Goal: Transaction & Acquisition: Obtain resource

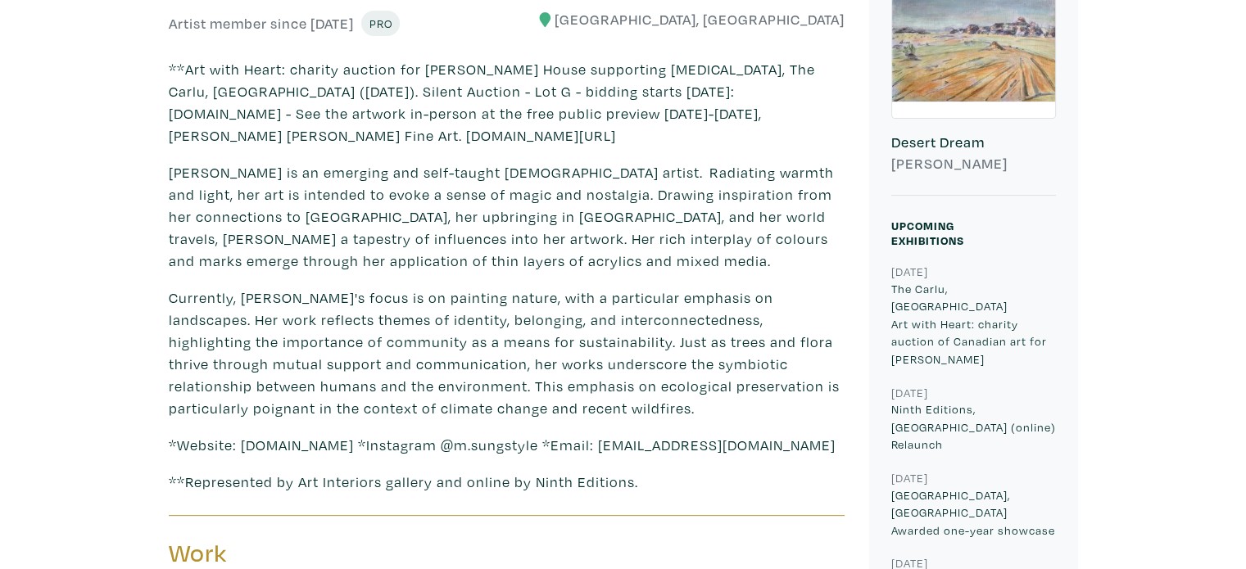
scroll to position [495, 0]
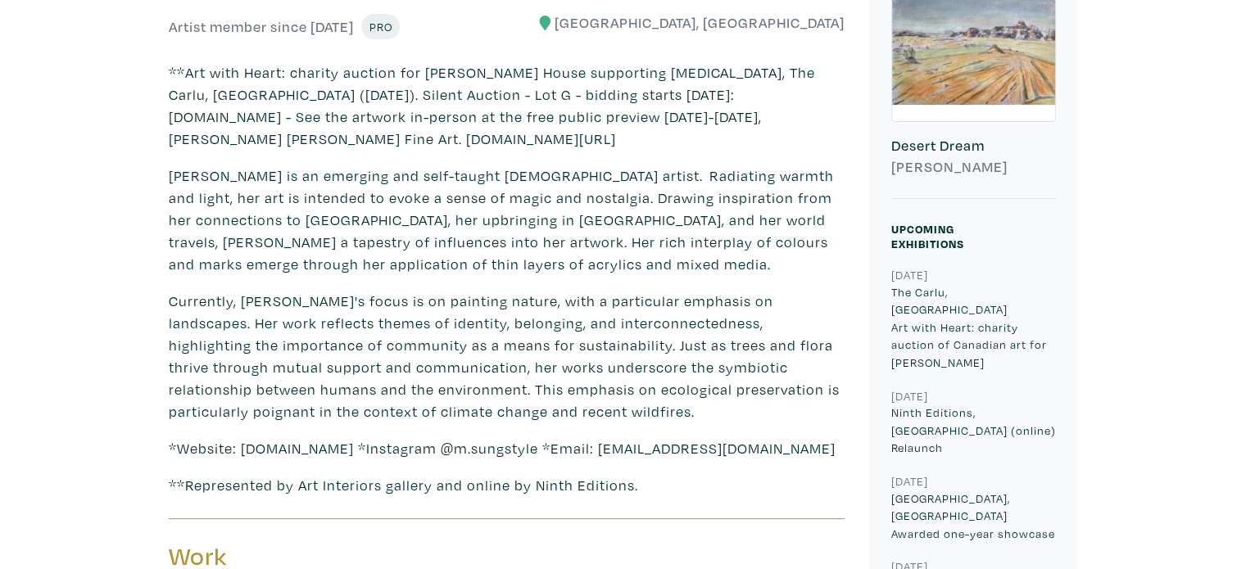
click at [996, 81] on div at bounding box center [973, 39] width 163 height 163
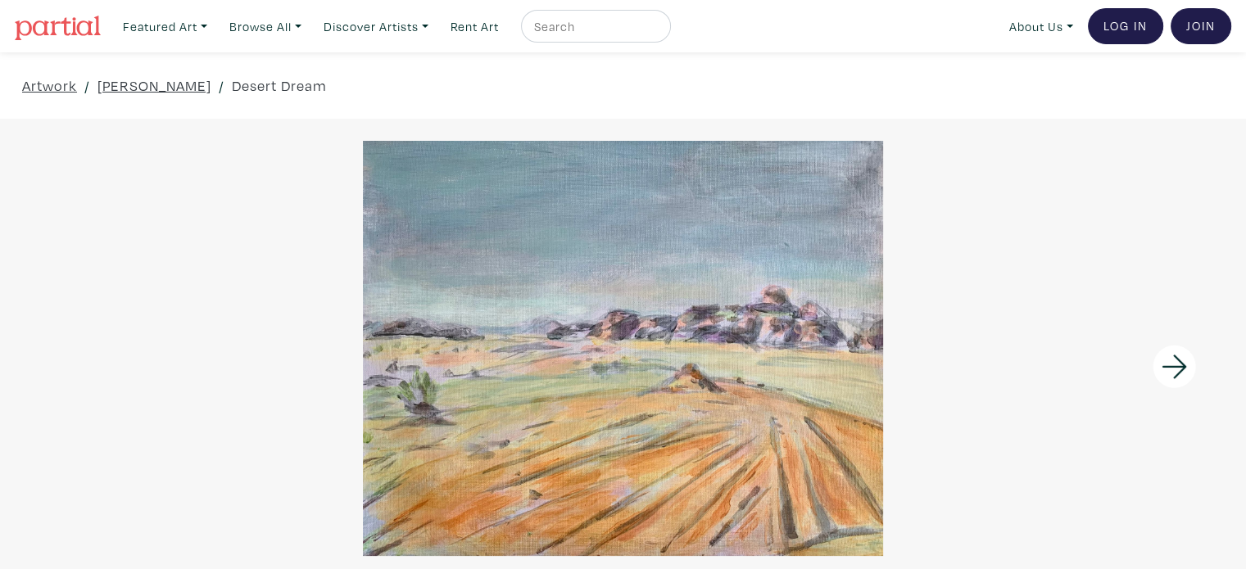
click at [1170, 370] on icon at bounding box center [1175, 367] width 56 height 44
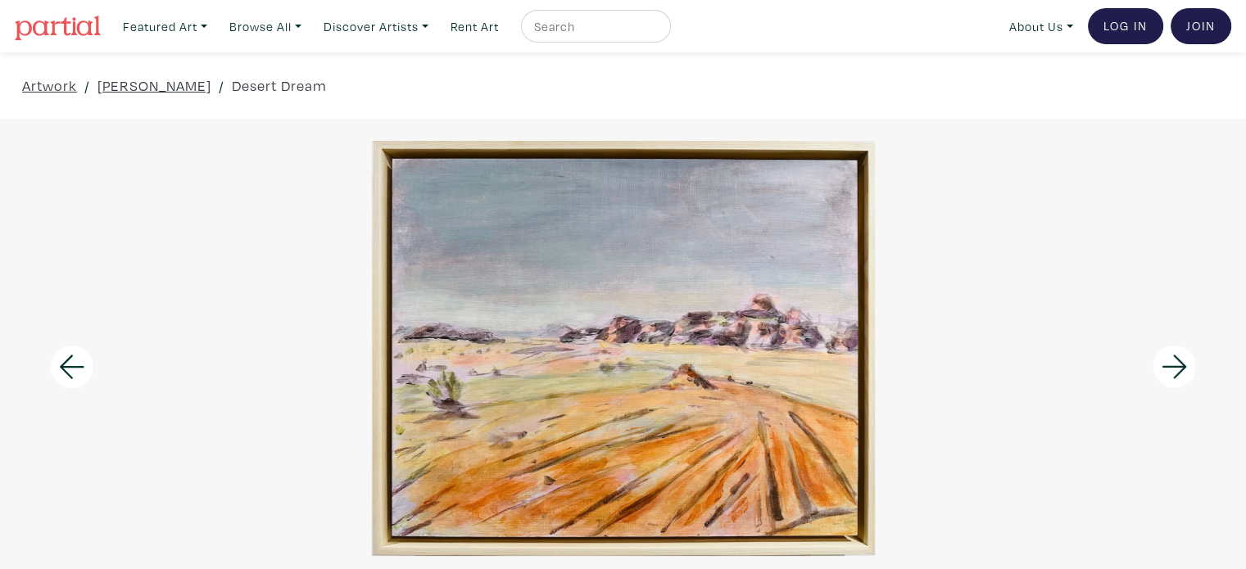
click at [1170, 370] on icon at bounding box center [1175, 367] width 56 height 44
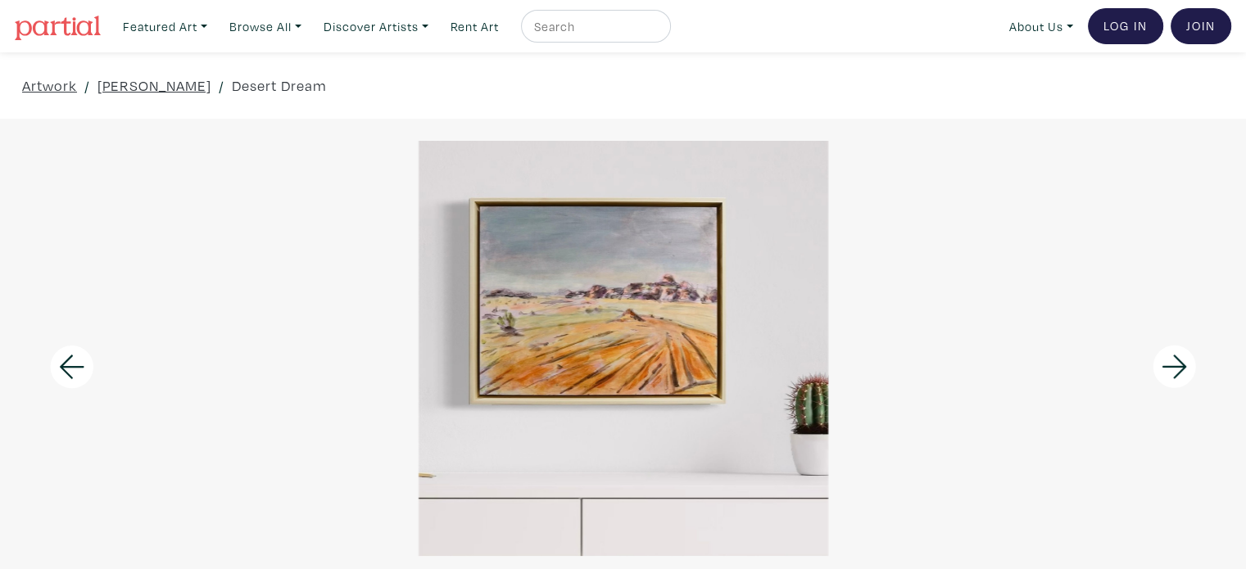
click at [1170, 370] on icon at bounding box center [1175, 367] width 56 height 44
click at [1170, 370] on div at bounding box center [623, 348] width 1246 height 415
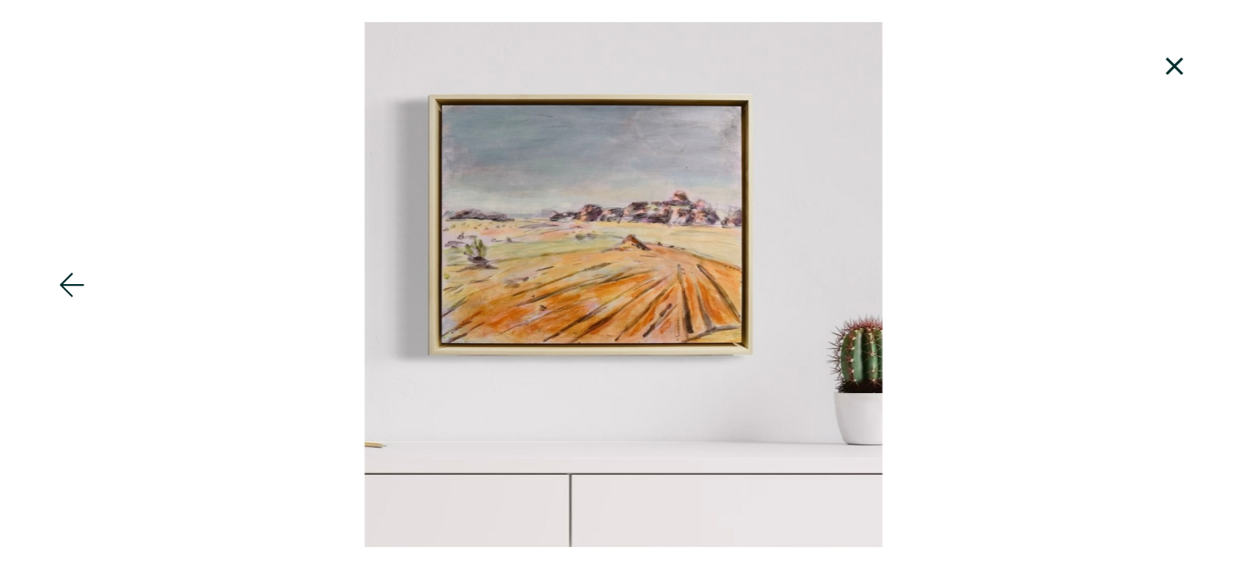
click at [1170, 370] on div at bounding box center [623, 284] width 1246 height 525
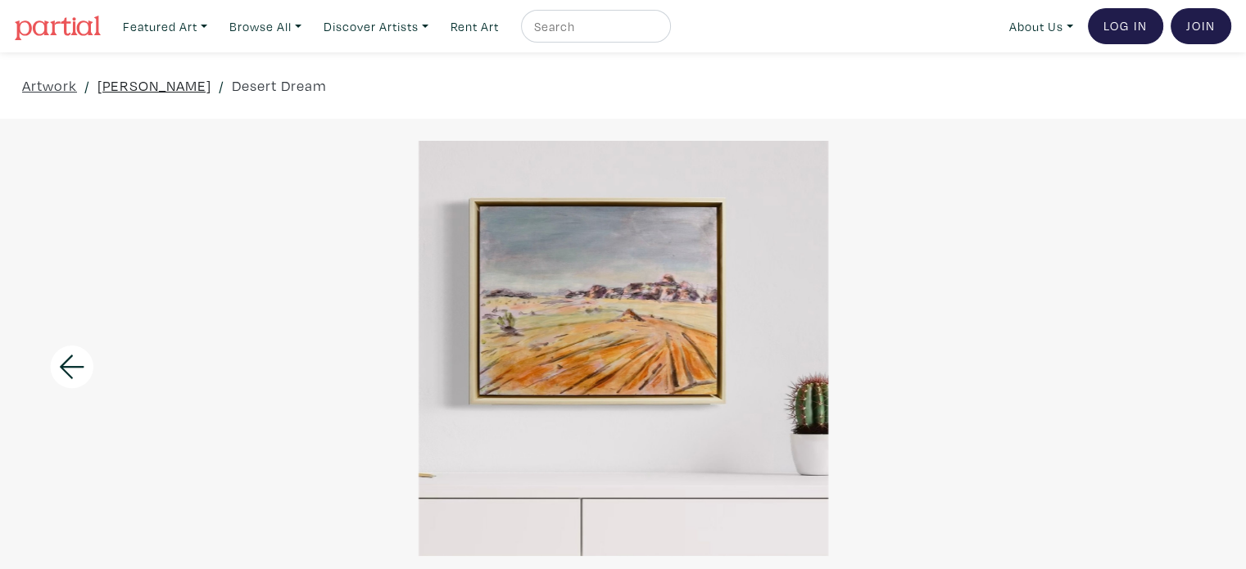
click at [176, 84] on link "Marianne Sung" at bounding box center [155, 86] width 114 height 22
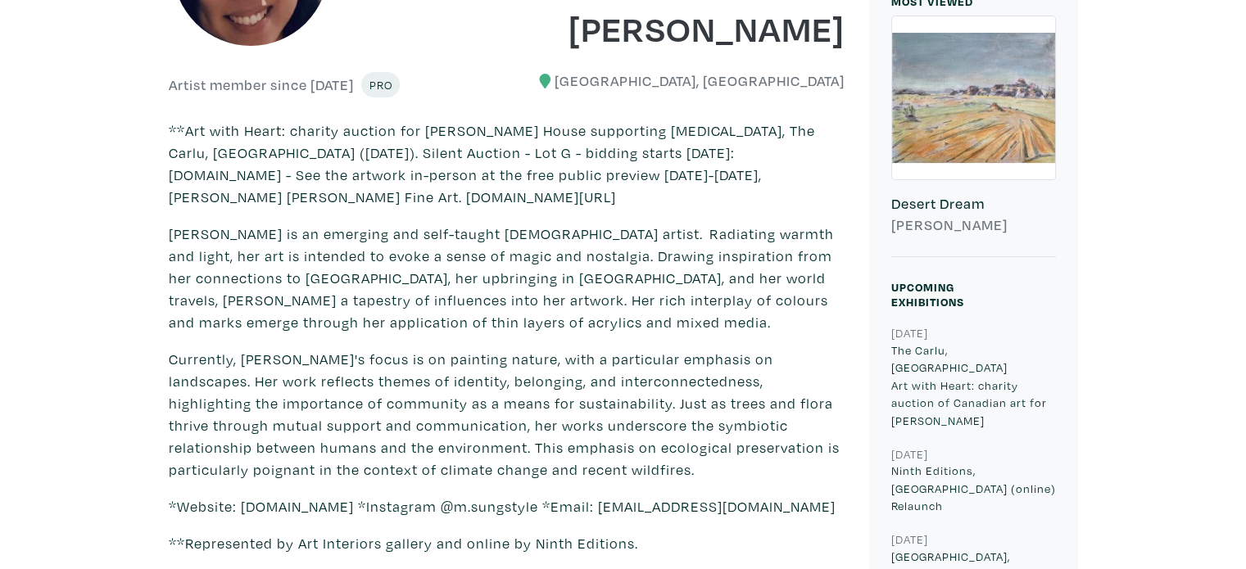
scroll to position [941, 0]
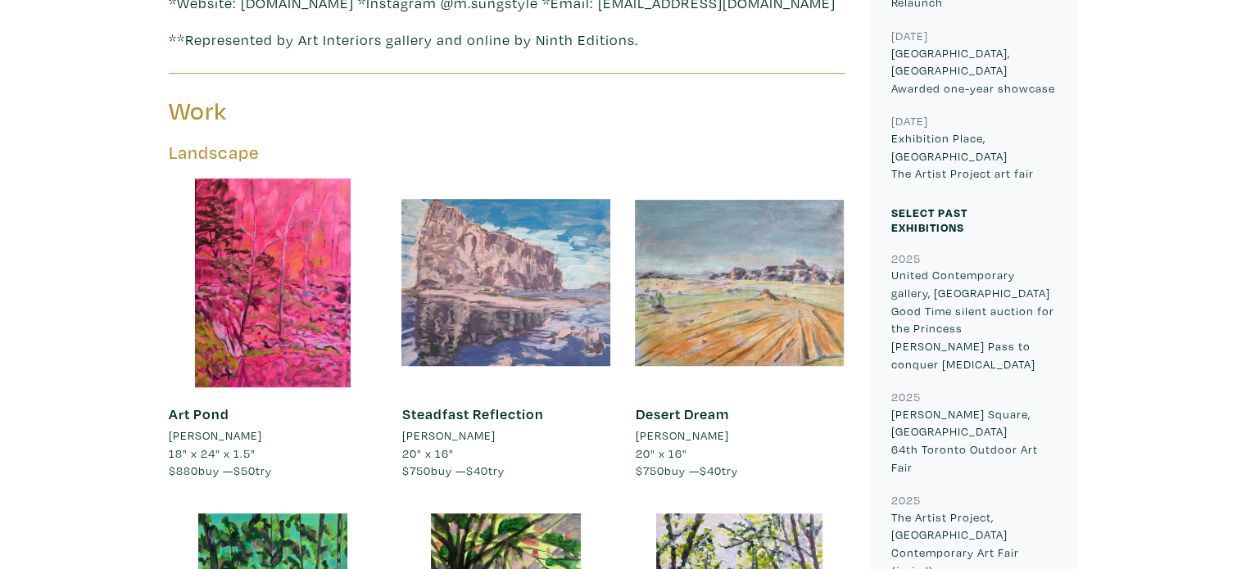
click at [431, 265] on div at bounding box center [505, 283] width 209 height 209
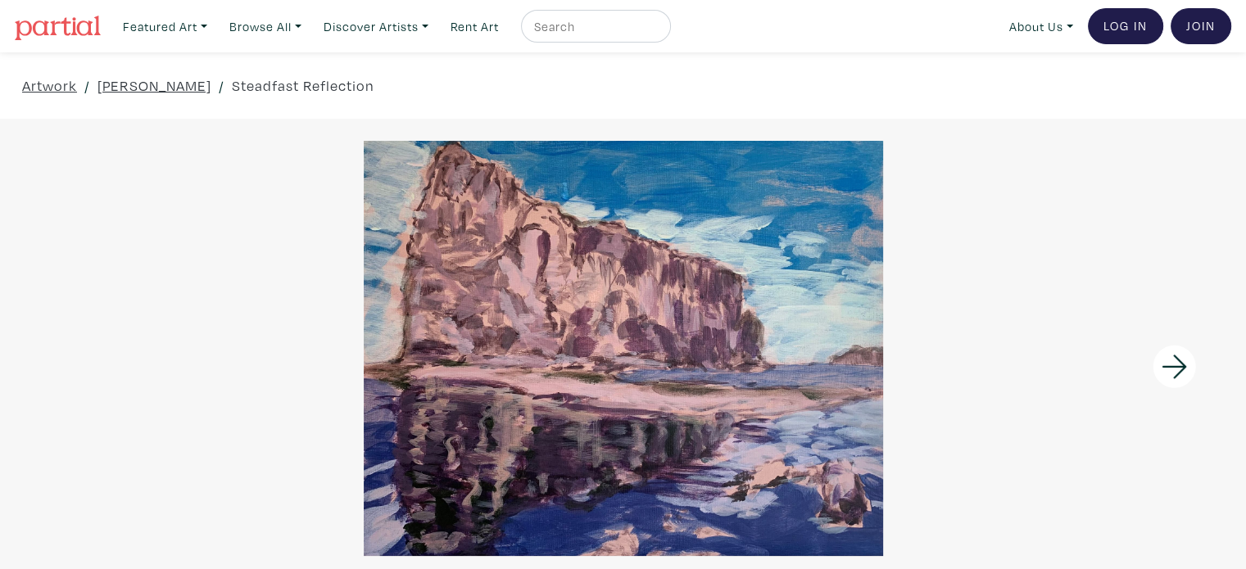
click at [1186, 378] on icon at bounding box center [1175, 367] width 56 height 44
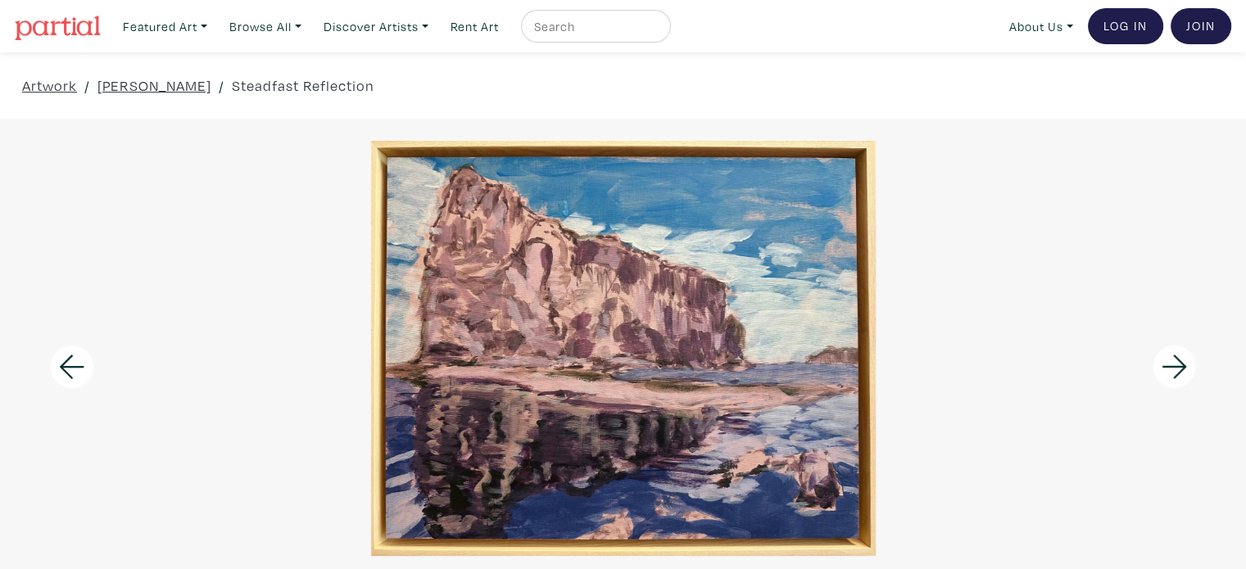
click at [1186, 378] on icon at bounding box center [1175, 367] width 56 height 44
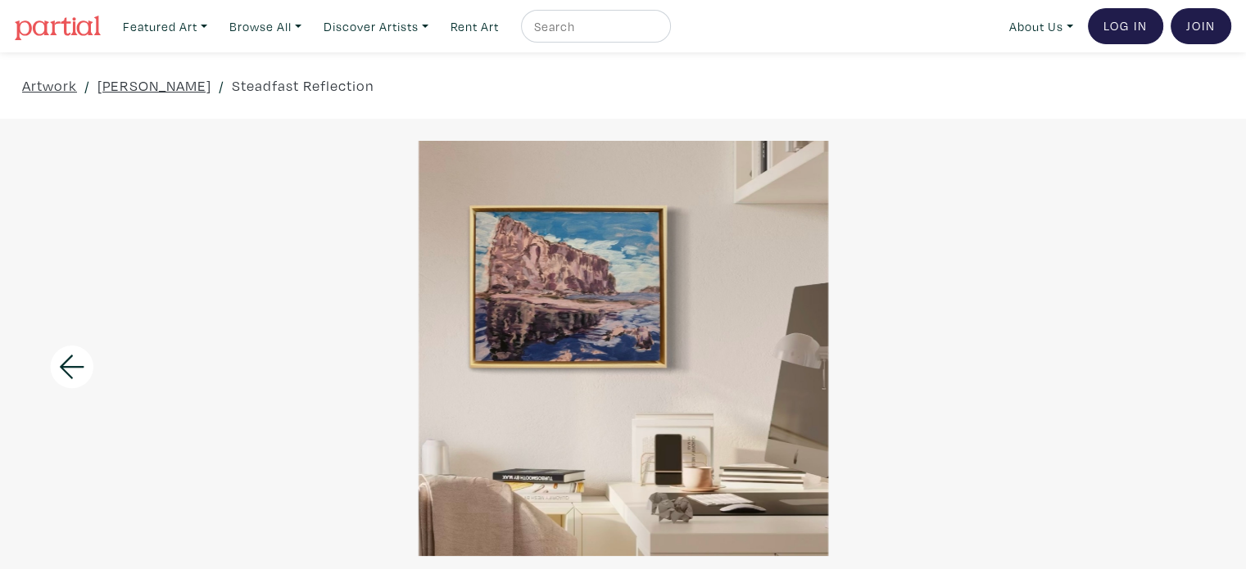
click at [1186, 378] on div at bounding box center [623, 348] width 1246 height 415
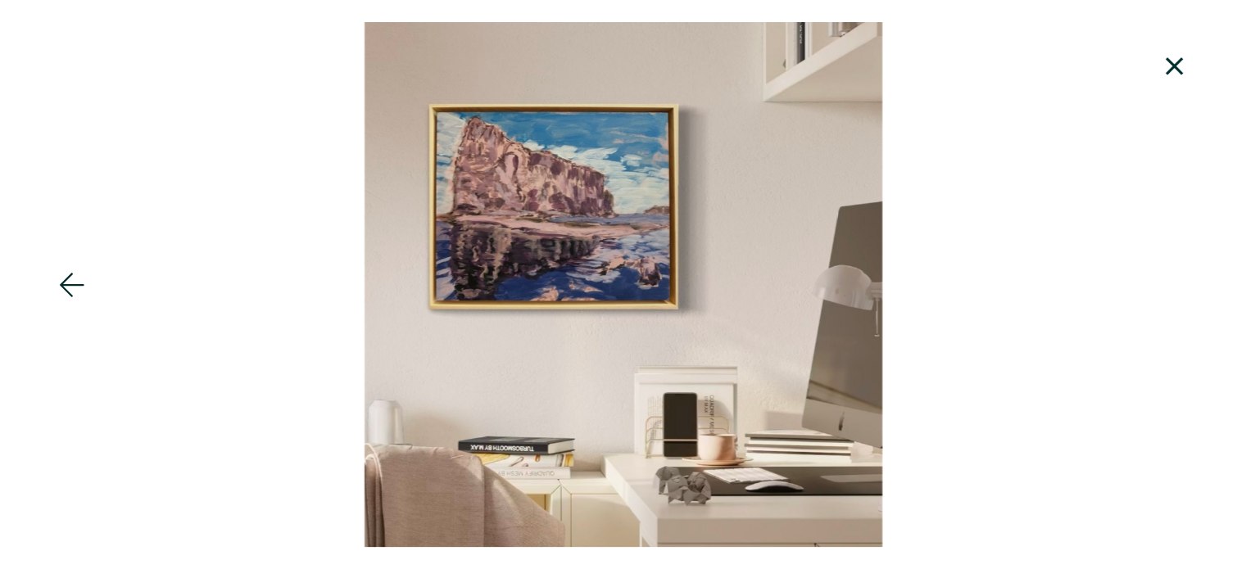
click at [1168, 75] on icon at bounding box center [1175, 66] width 56 height 44
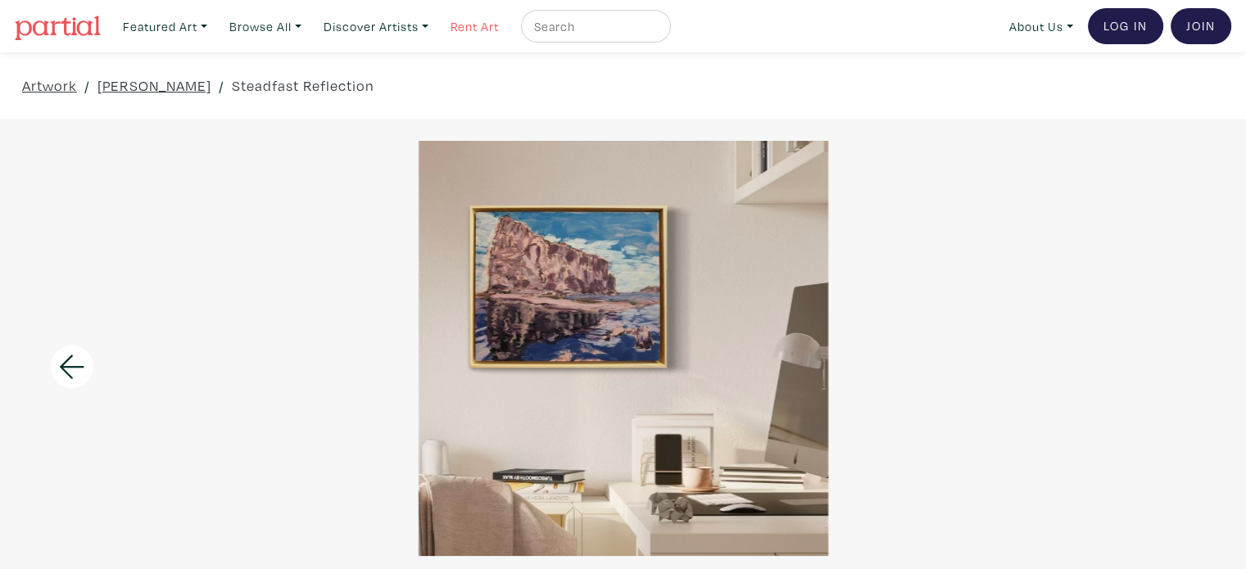
click at [492, 32] on link "Rent Art" at bounding box center [474, 27] width 63 height 34
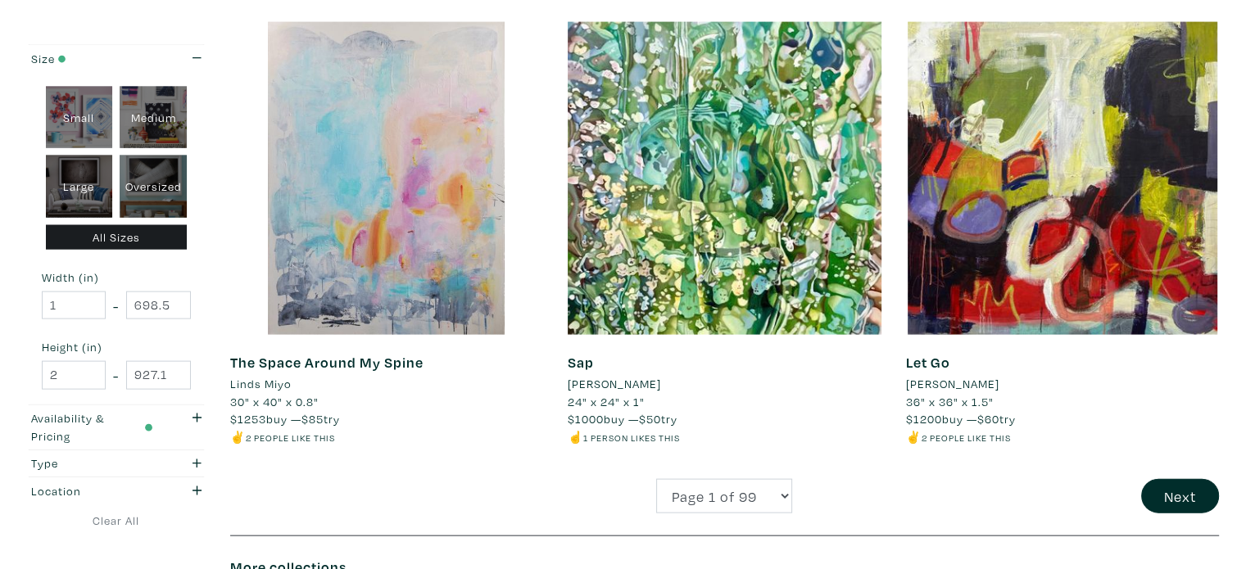
scroll to position [3987, 0]
